Goal: Task Accomplishment & Management: Use online tool/utility

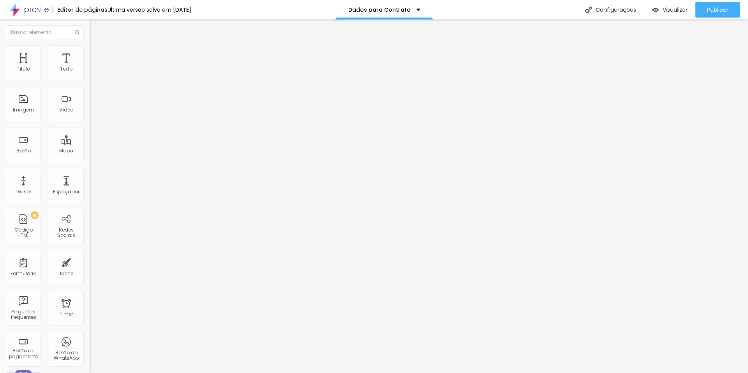
click at [90, 79] on img at bounding box center [92, 81] width 5 height 5
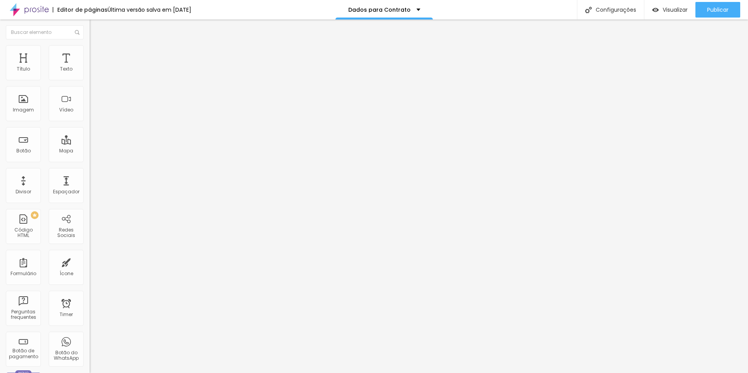
drag, startPoint x: 286, startPoint y: 270, endPoint x: 256, endPoint y: 275, distance: 30.7
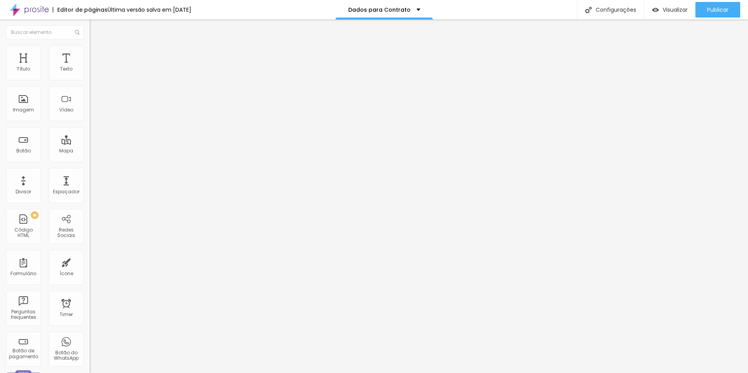
drag, startPoint x: 338, startPoint y: 273, endPoint x: 316, endPoint y: 275, distance: 22.3
type input "Nome do casal de noivos"
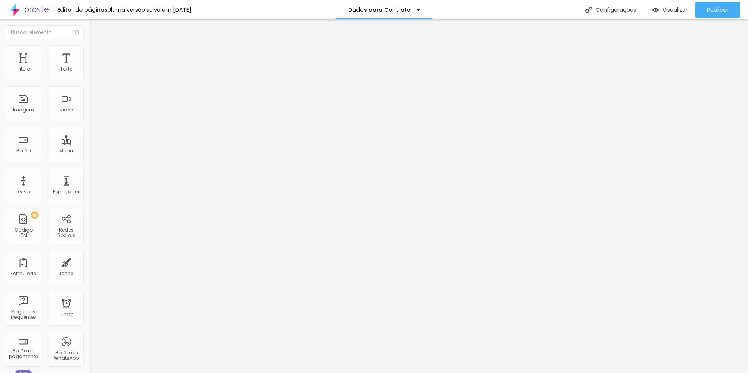
drag, startPoint x: 279, startPoint y: 233, endPoint x: 248, endPoint y: 234, distance: 31.2
type input "Local da [GEOGRAPHIC_DATA]"
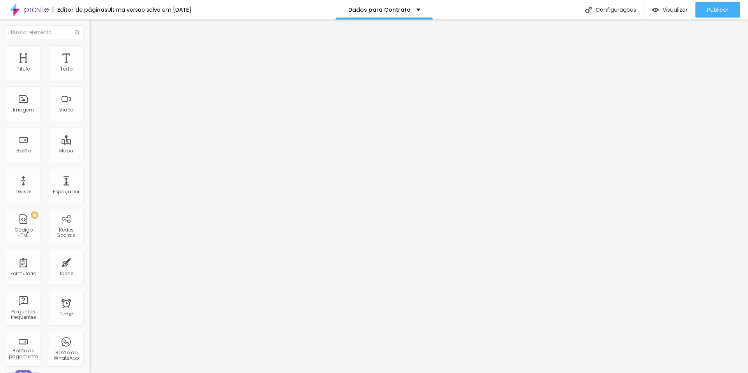
drag, startPoint x: 277, startPoint y: 262, endPoint x: 250, endPoint y: 270, distance: 28.0
type input "Local da Recepção"
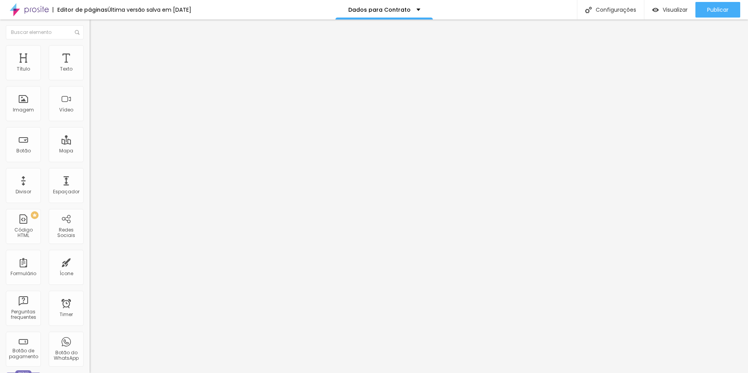
drag, startPoint x: 275, startPoint y: 234, endPoint x: 306, endPoint y: 240, distance: 31.7
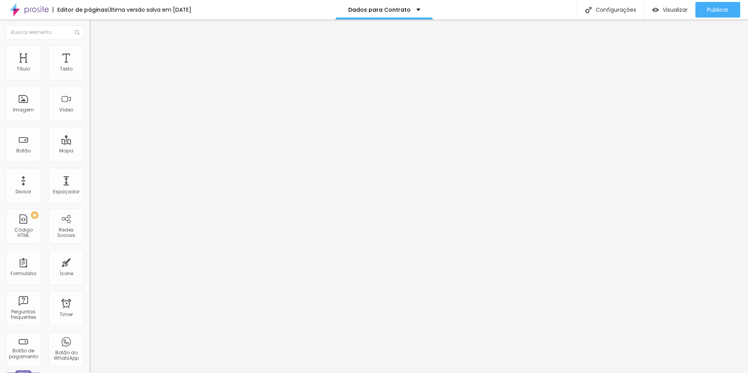
type input "Local e Horário da [GEOGRAPHIC_DATA]"
drag, startPoint x: 288, startPoint y: 264, endPoint x: 503, endPoint y: 177, distance: 231.7
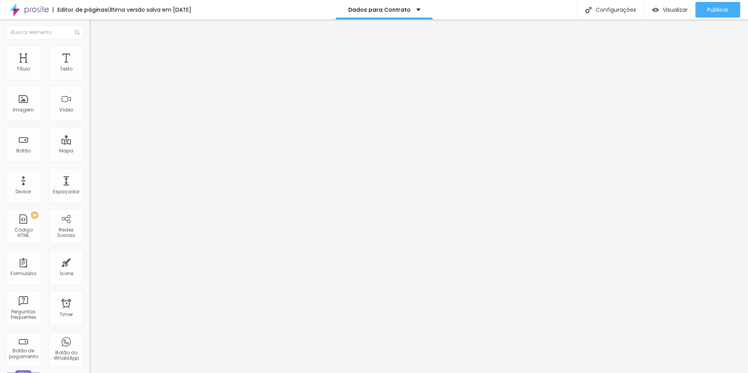
drag, startPoint x: 245, startPoint y: 254, endPoint x: 236, endPoint y: 135, distance: 119.1
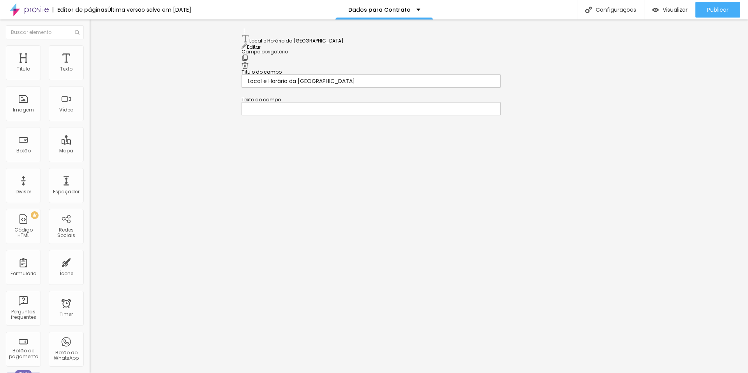
scroll to position [0, 0]
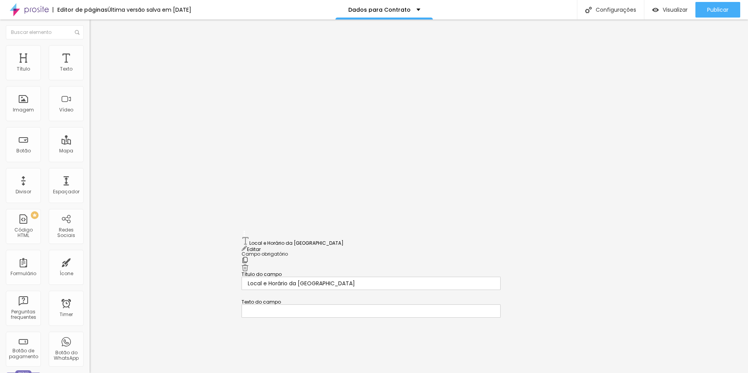
drag, startPoint x: 244, startPoint y: 169, endPoint x: 233, endPoint y: 256, distance: 86.8
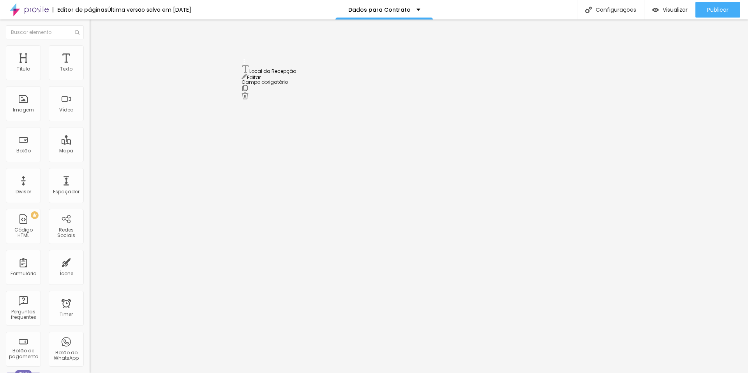
drag, startPoint x: 243, startPoint y: 219, endPoint x: 242, endPoint y: 70, distance: 148.4
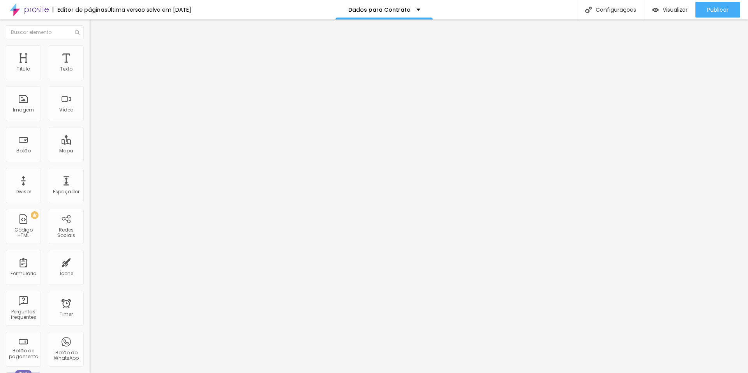
drag, startPoint x: 303, startPoint y: 167, endPoint x: 349, endPoint y: 167, distance: 46.0
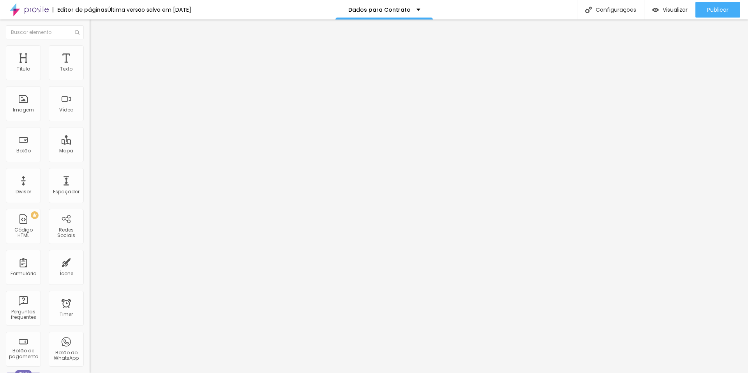
type input "Nome do casal"
drag, startPoint x: 243, startPoint y: 135, endPoint x: 263, endPoint y: 212, distance: 79.2
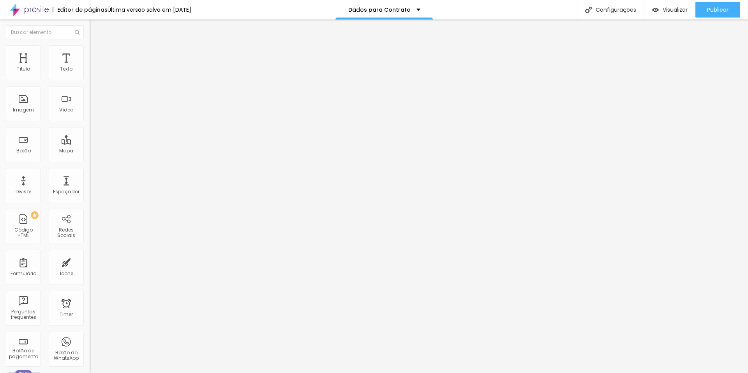
drag, startPoint x: 390, startPoint y: 245, endPoint x: 387, endPoint y: 171, distance: 74.4
drag, startPoint x: 243, startPoint y: 242, endPoint x: 252, endPoint y: 71, distance: 171.2
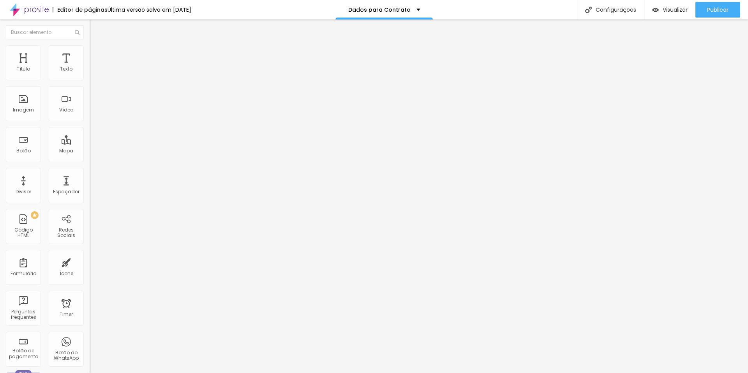
drag, startPoint x: 245, startPoint y: 150, endPoint x: 245, endPoint y: 126, distance: 23.4
drag, startPoint x: 245, startPoint y: 166, endPoint x: 286, endPoint y: 190, distance: 47.1
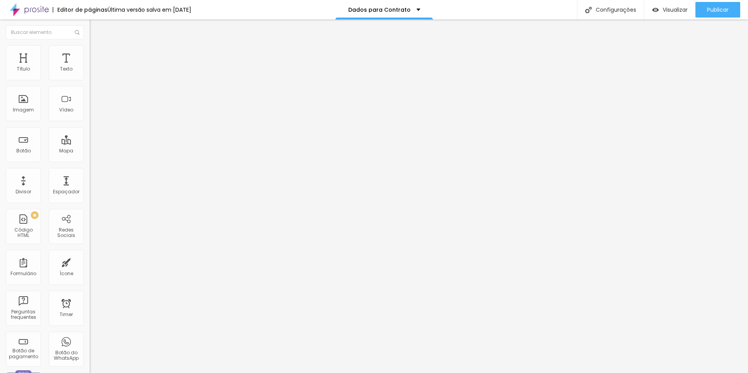
click at [713, 9] on span "Publicar" at bounding box center [717, 10] width 21 height 6
click at [710, 7] on span "Publicar" at bounding box center [717, 10] width 21 height 6
click at [90, 52] on li "Estilo" at bounding box center [135, 49] width 90 height 8
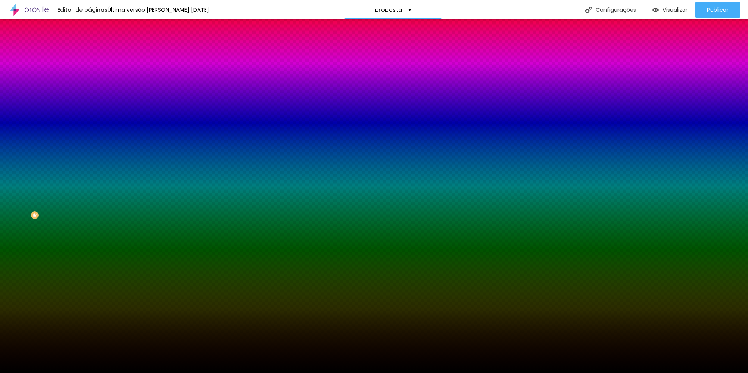
click at [90, 72] on span "Trocar imagem" at bounding box center [111, 68] width 42 height 7
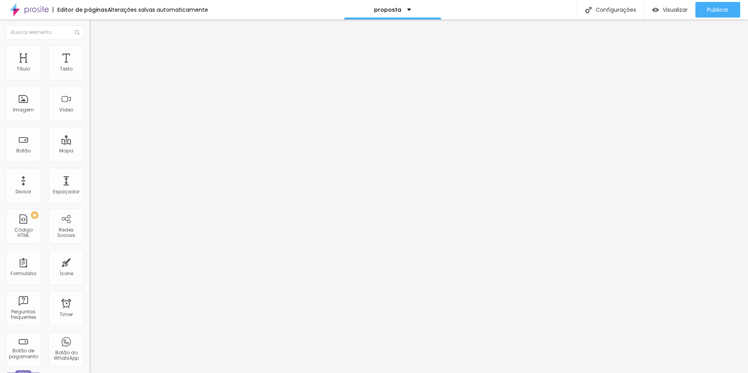
click at [90, 111] on img at bounding box center [92, 108] width 5 height 5
click at [713, 11] on span "Publicar" at bounding box center [717, 10] width 21 height 6
click at [90, 105] on img at bounding box center [92, 101] width 5 height 5
click at [715, 4] on div "Publicar" at bounding box center [717, 10] width 21 height 16
click at [90, 53] on img at bounding box center [93, 56] width 7 height 7
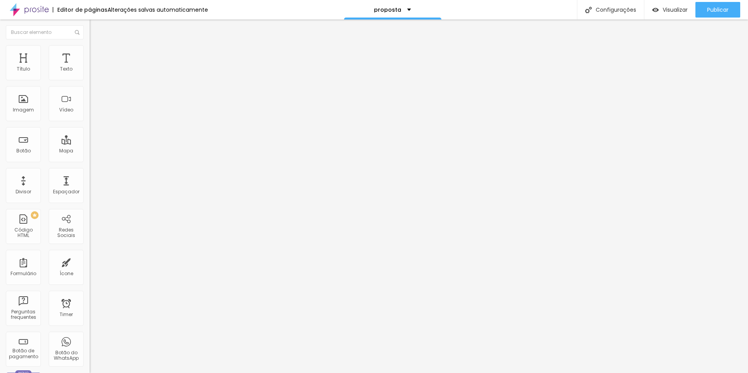
type input "7"
type input "23"
type input "28"
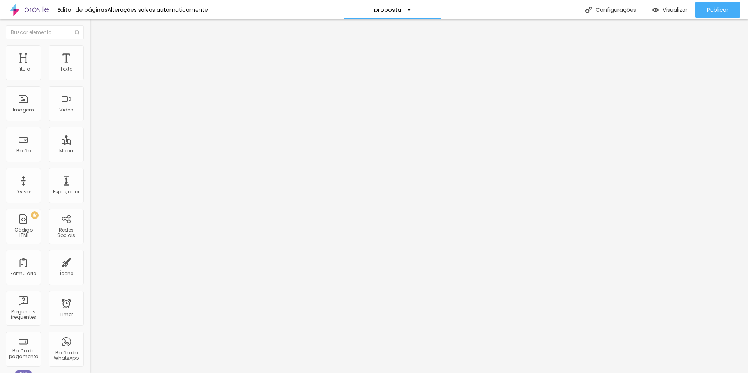
type input "28"
type input "44"
type input "55"
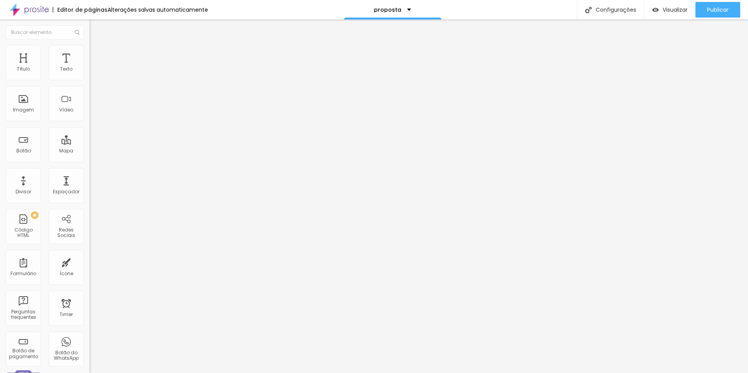
type input "86"
type input "92"
type input "97"
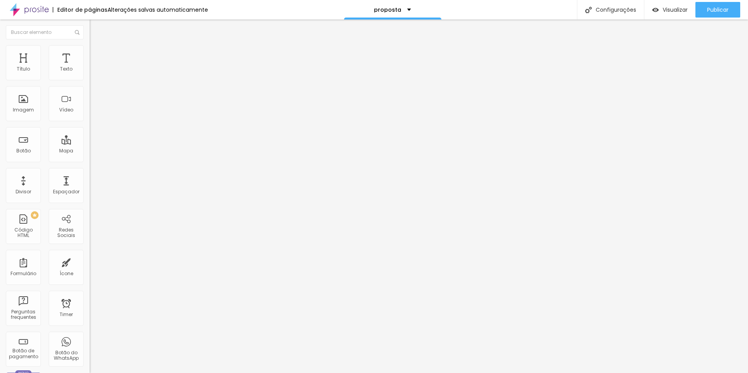
type input "97"
type input "102"
type input "113"
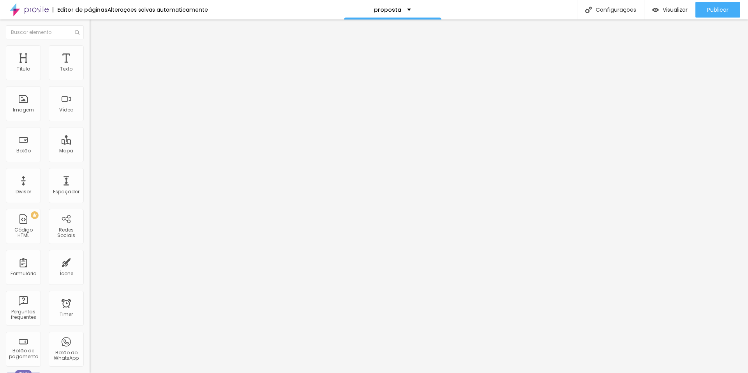
type input "118"
type input "123"
type input "129"
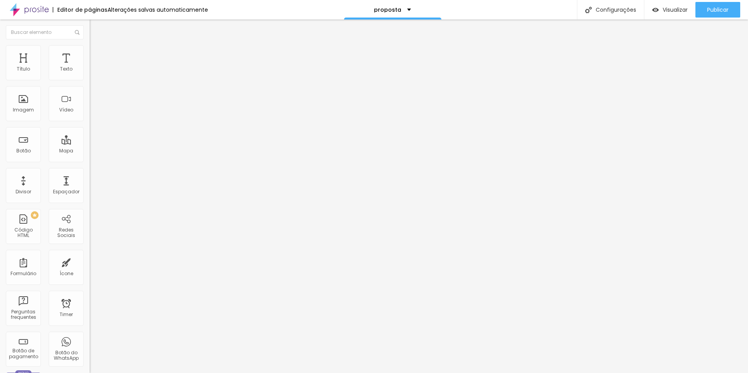
type input "129"
type input "144"
type input "160"
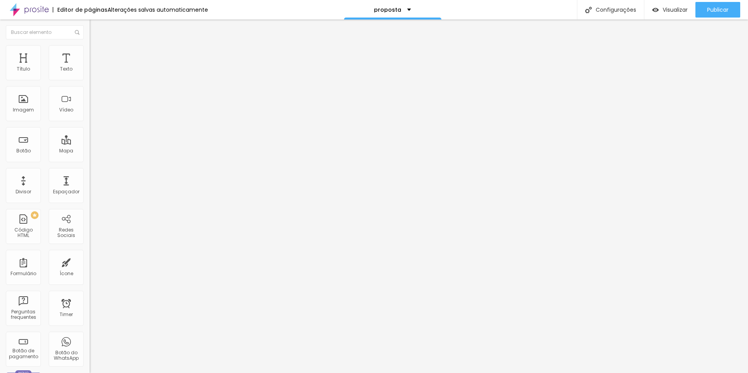
type input "171"
type input "176"
type input "187"
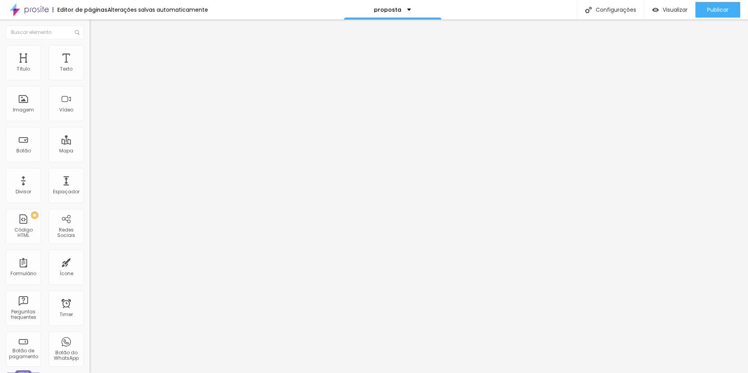
type input "187"
type input "192"
type input "197"
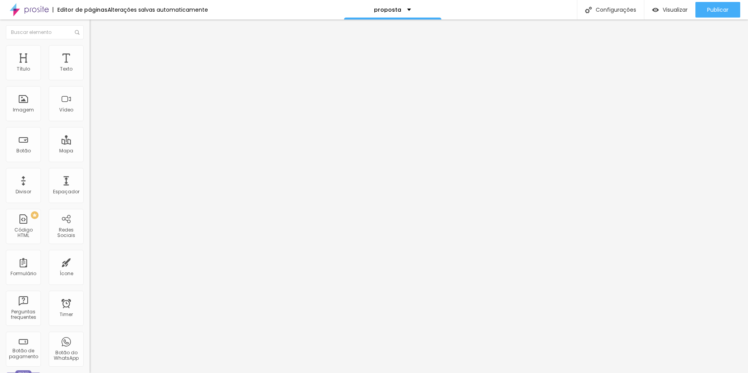
type input "202"
type input "213"
type input "218"
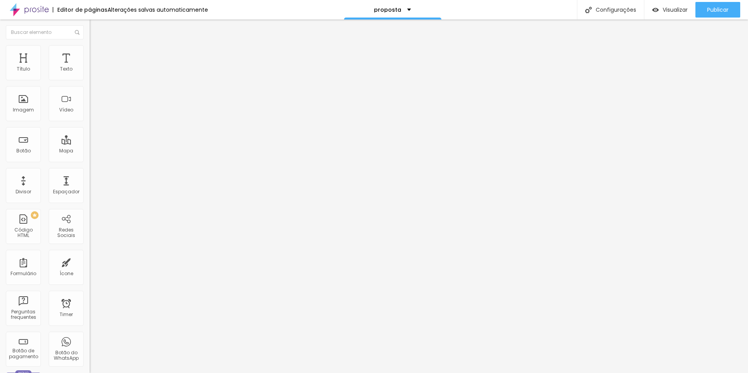
type input "218"
type input "223"
type input "234"
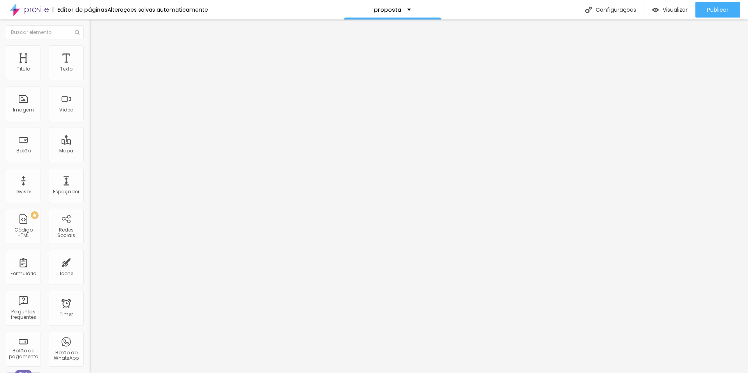
type input "229"
type input "223"
type input "218"
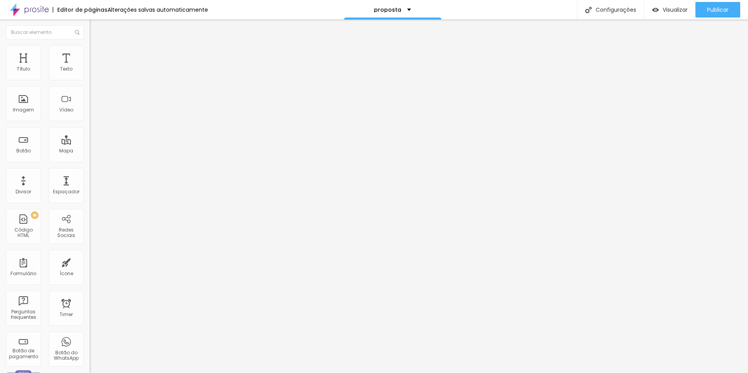
type input "218"
type input "208"
type input "202"
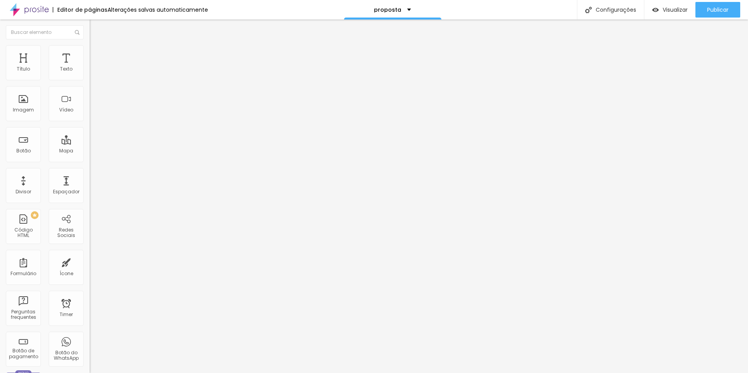
type input "197"
type input "192"
type input "187"
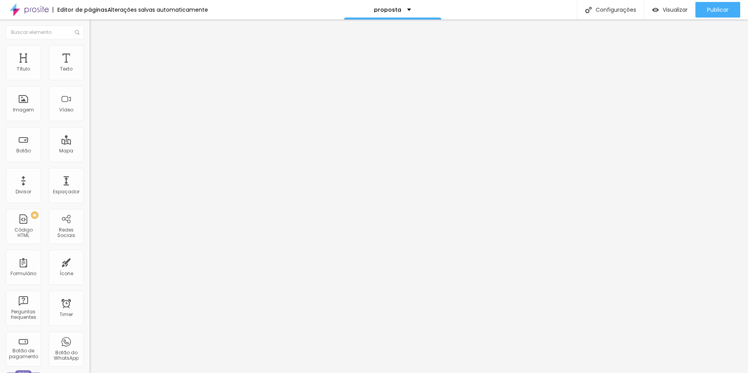
type input "187"
type input "176"
drag, startPoint x: 18, startPoint y: 92, endPoint x: 30, endPoint y: 92, distance: 12.5
click at [90, 261] on input "range" at bounding box center [115, 264] width 50 height 6
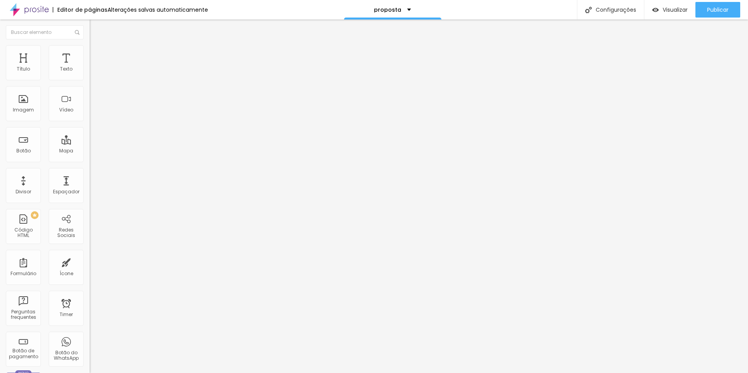
click at [90, 268] on input "176" at bounding box center [107, 272] width 34 height 8
type input "17"
type input "170"
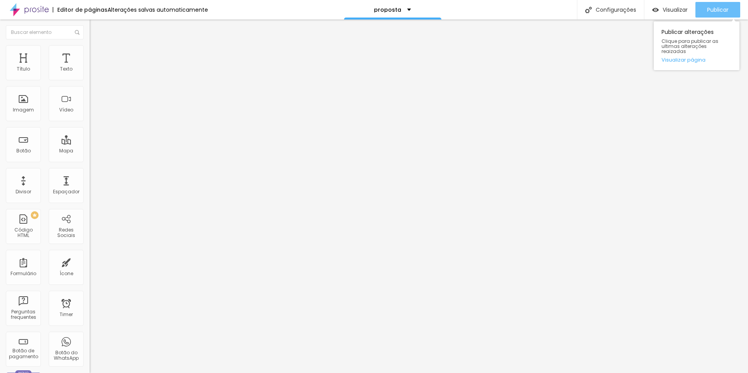
click at [712, 7] on span "Publicar" at bounding box center [717, 10] width 21 height 6
type input "204"
type input "198"
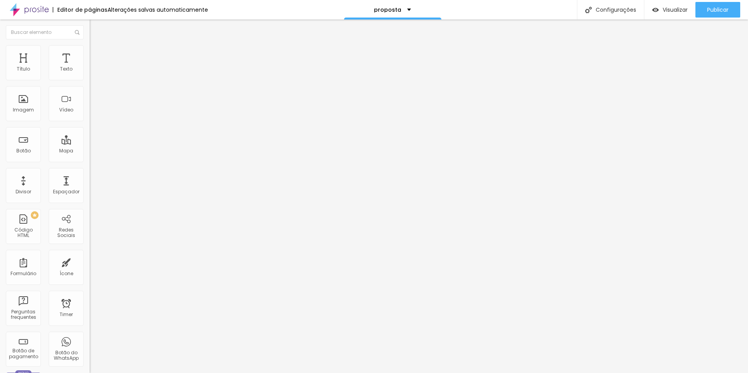
type input "192"
type input "182"
type input "176"
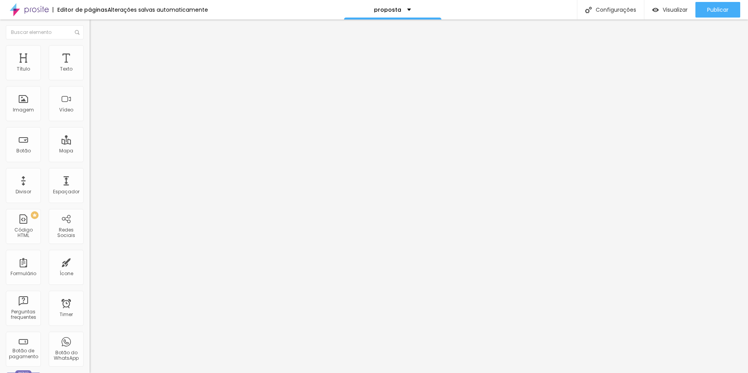
type input "176"
type input "171"
type input "160"
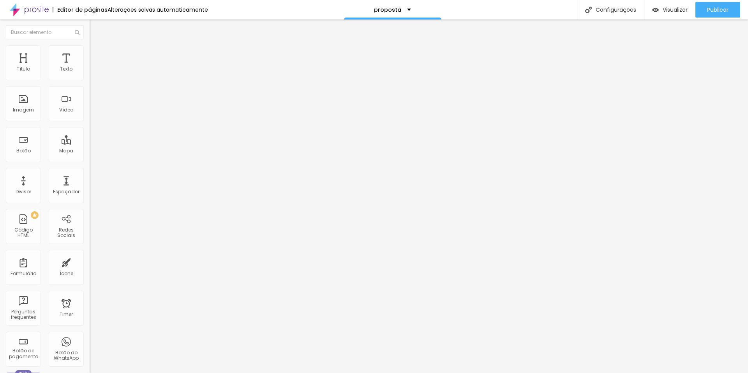
type input "134"
type input "129"
type input "81"
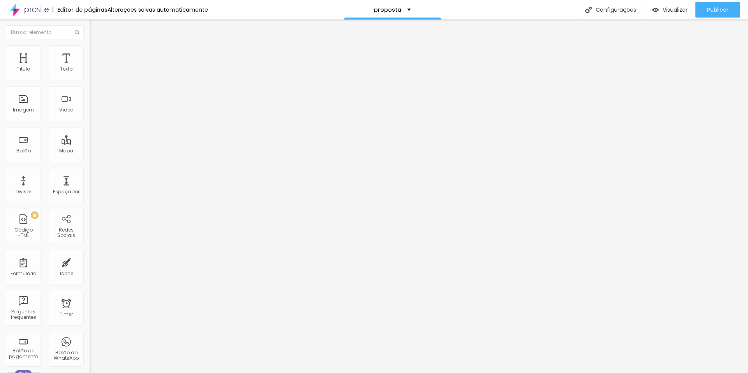
type input "81"
type input "76"
type input "50"
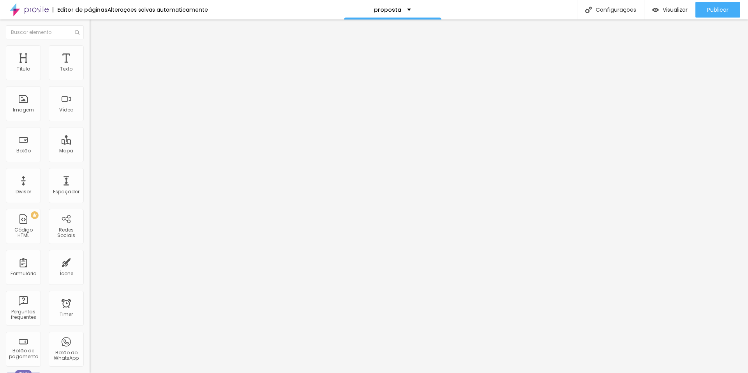
type input "18"
type input "0"
drag, startPoint x: 32, startPoint y: 90, endPoint x: 9, endPoint y: 98, distance: 24.5
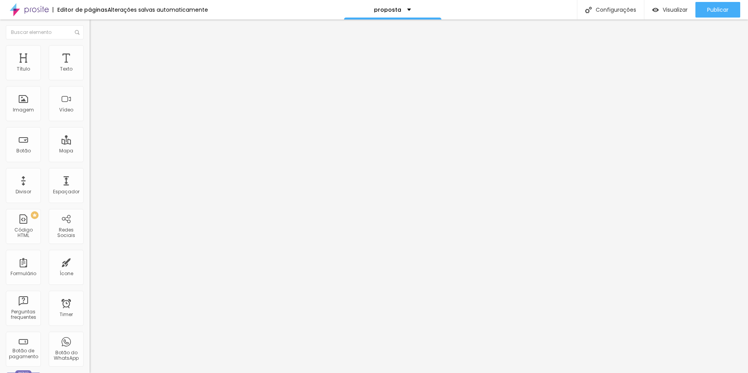
type input "0"
click at [90, 261] on input "range" at bounding box center [115, 264] width 50 height 6
click at [90, 74] on span "Titulo 2" at bounding box center [102, 69] width 25 height 10
click at [90, 81] on span "Titulo 3" at bounding box center [101, 76] width 22 height 9
click at [714, 7] on span "Publicar" at bounding box center [717, 10] width 21 height 6
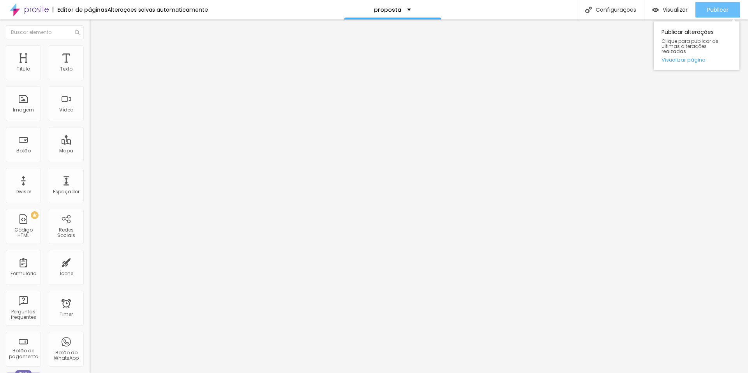
click at [702, 9] on button "Publicar" at bounding box center [717, 10] width 45 height 16
click at [722, 9] on span "Publicar" at bounding box center [717, 10] width 21 height 6
click at [666, 15] on div "Visualizar" at bounding box center [669, 10] width 35 height 16
click at [711, 9] on span "Publicar" at bounding box center [717, 10] width 21 height 6
click at [712, 11] on span "Publicar" at bounding box center [717, 10] width 21 height 6
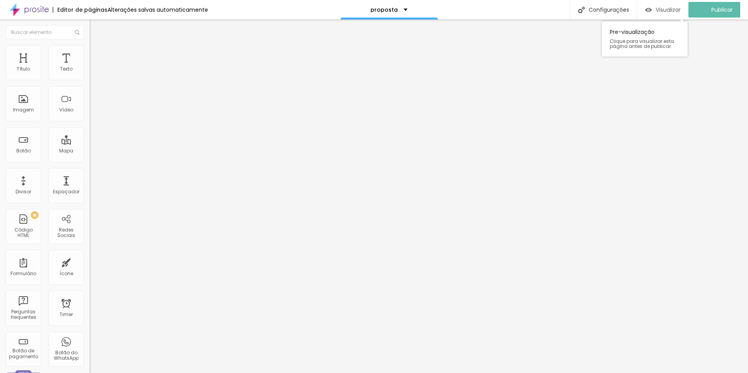
click at [670, 9] on span "Visualizar" at bounding box center [668, 10] width 25 height 6
click at [90, 53] on img at bounding box center [93, 56] width 7 height 7
click at [97, 53] on span "Estilo" at bounding box center [103, 50] width 12 height 7
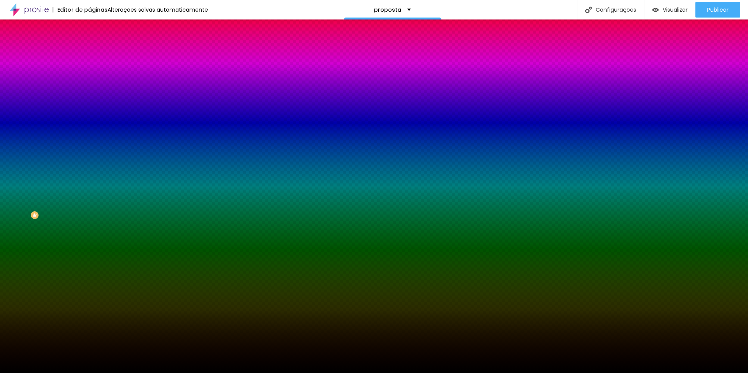
click at [90, 53] on li "Avançado" at bounding box center [135, 57] width 90 height 8
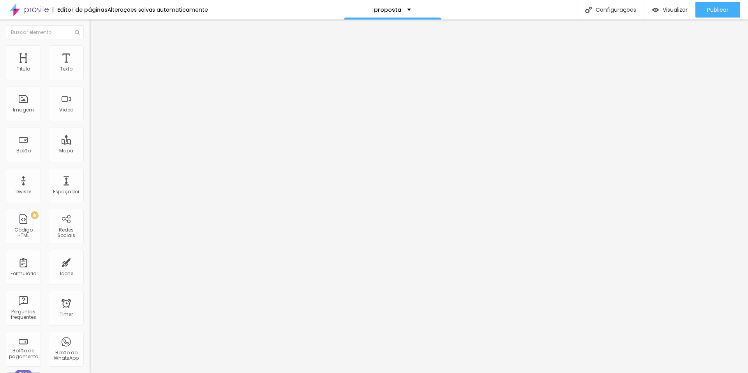
click at [90, 86] on div "Titulo 4 H4" at bounding box center [135, 82] width 90 height 5
click at [705, 15] on button "Publicar" at bounding box center [717, 10] width 45 height 16
click at [672, 7] on span "Visualizar" at bounding box center [675, 10] width 25 height 6
click at [716, 7] on span "Publicar" at bounding box center [717, 10] width 21 height 6
